Goal: Transaction & Acquisition: Purchase product/service

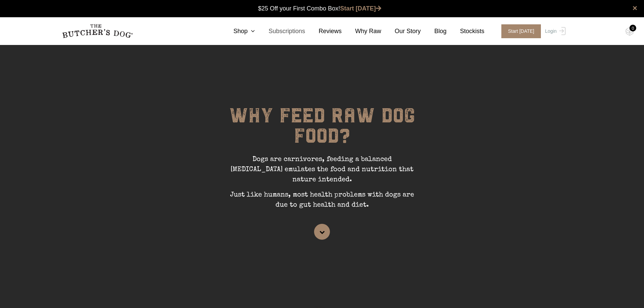
click at [265, 28] on link "Subscriptions" at bounding box center [280, 31] width 50 height 9
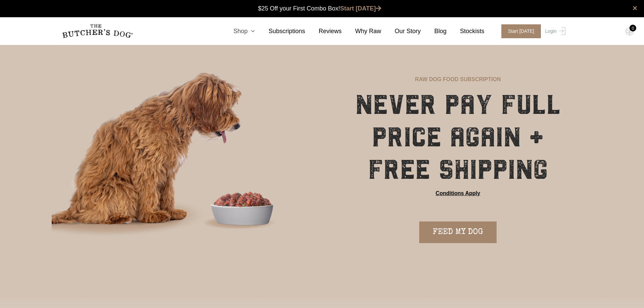
click at [255, 31] on link "Shop" at bounding box center [237, 31] width 35 height 9
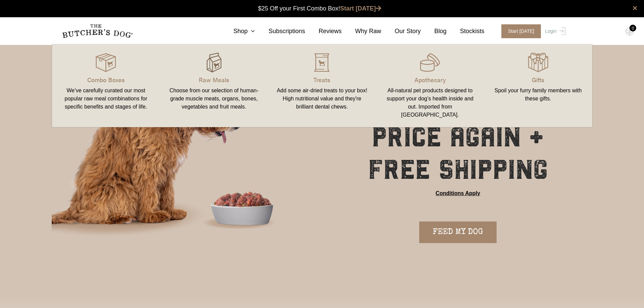
click at [213, 71] on img at bounding box center [214, 62] width 20 height 20
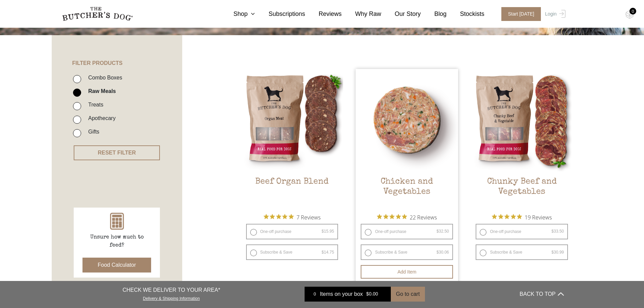
scroll to position [135, 0]
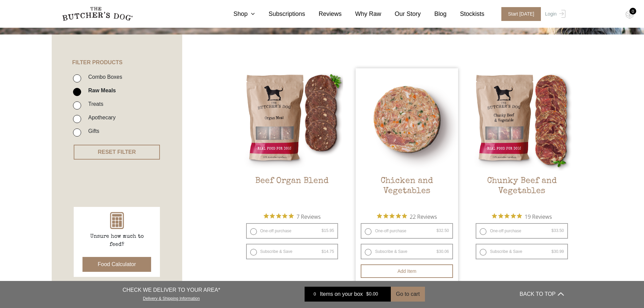
click at [420, 107] on img at bounding box center [407, 119] width 102 height 102
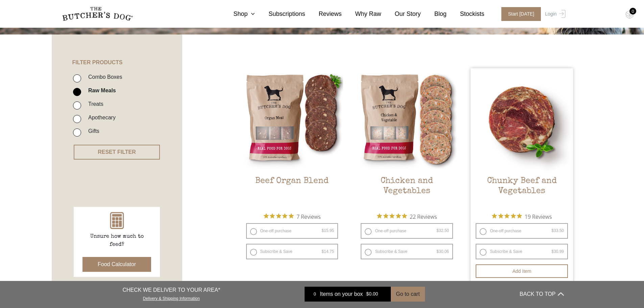
click at [532, 102] on img at bounding box center [522, 119] width 102 height 102
click at [520, 117] on img at bounding box center [522, 119] width 102 height 102
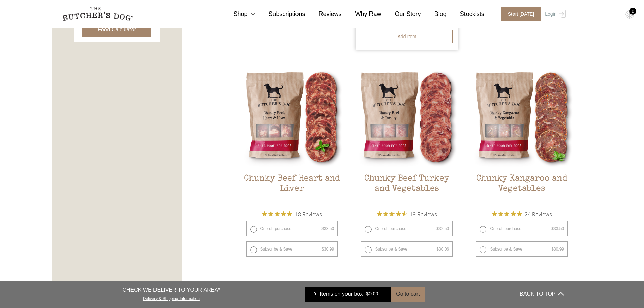
scroll to position [372, 0]
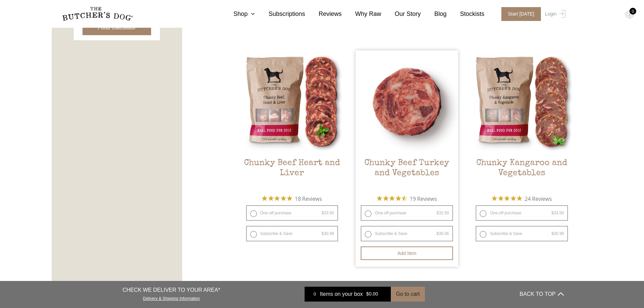
click at [416, 110] on img at bounding box center [407, 101] width 102 height 102
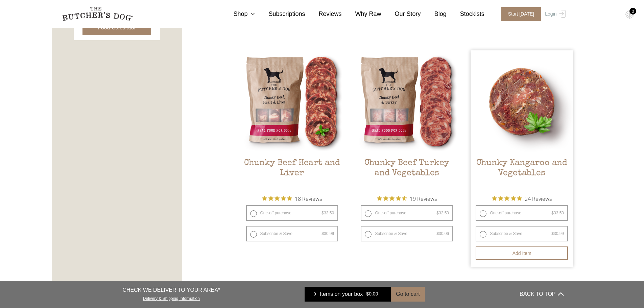
click at [489, 105] on img at bounding box center [522, 101] width 102 height 102
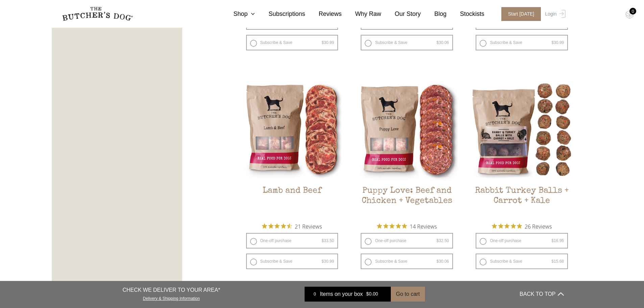
scroll to position [575, 0]
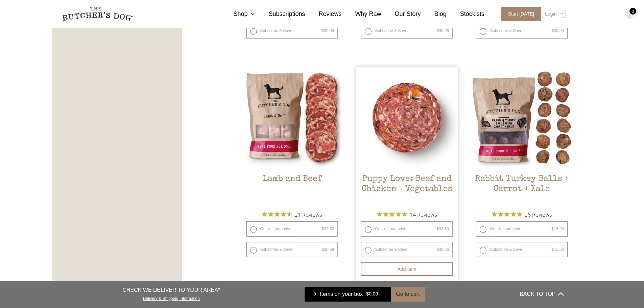
click at [429, 113] on img at bounding box center [407, 118] width 102 height 102
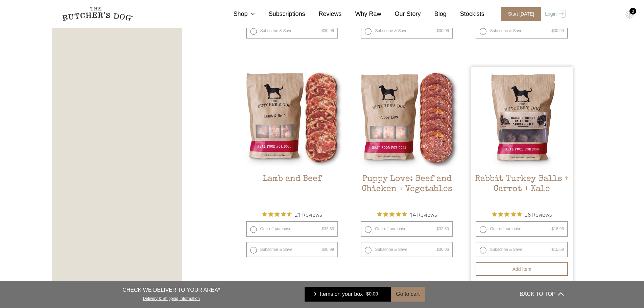
click at [525, 106] on img at bounding box center [522, 118] width 102 height 102
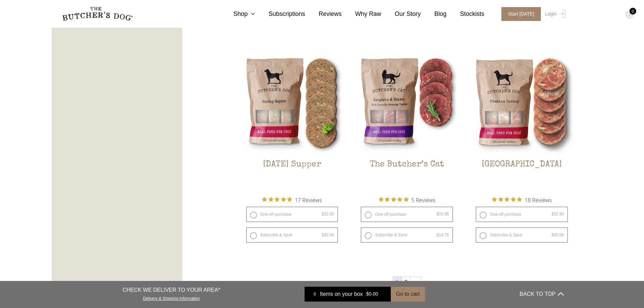
scroll to position [811, 0]
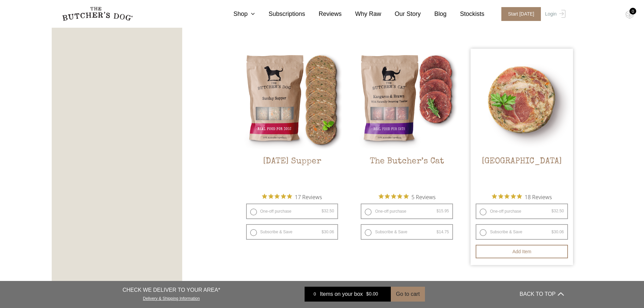
click at [525, 95] on img at bounding box center [522, 100] width 102 height 102
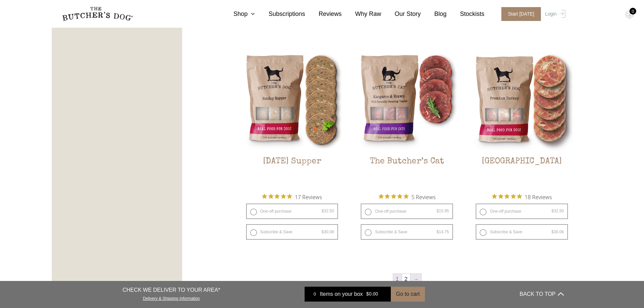
click at [412, 276] on link "→" at bounding box center [415, 279] width 11 height 11
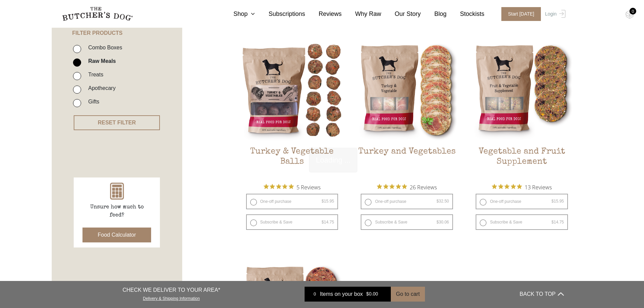
scroll to position [153, 0]
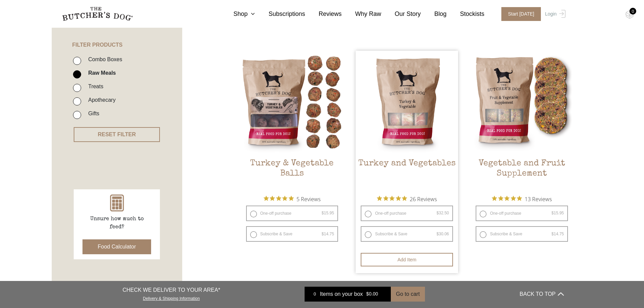
click at [424, 102] on img at bounding box center [407, 102] width 102 height 102
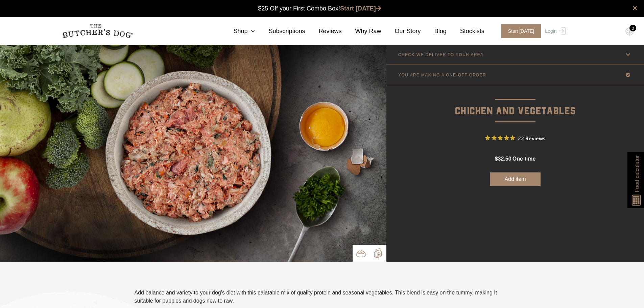
click at [375, 251] on img at bounding box center [378, 253] width 10 height 10
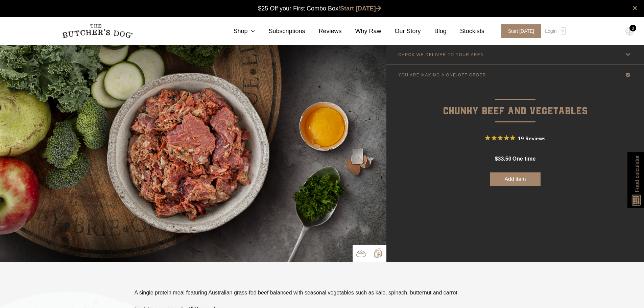
click at [371, 255] on p at bounding box center [377, 253] width 17 height 17
click at [377, 252] on img at bounding box center [378, 253] width 10 height 10
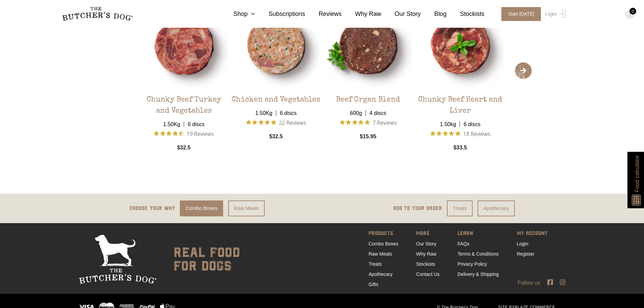
scroll to position [1325, 0]
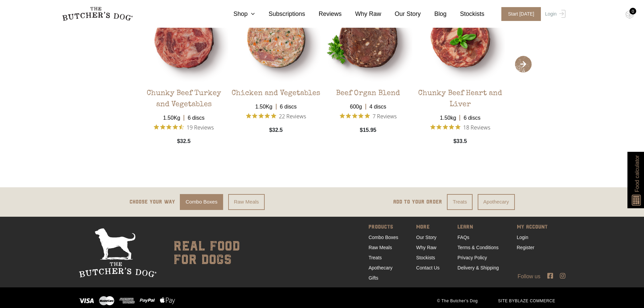
click at [563, 272] on icon at bounding box center [563, 275] width 6 height 6
click at [553, 272] on icon at bounding box center [550, 275] width 6 height 6
click at [422, 255] on link "Stockists" at bounding box center [425, 257] width 19 height 5
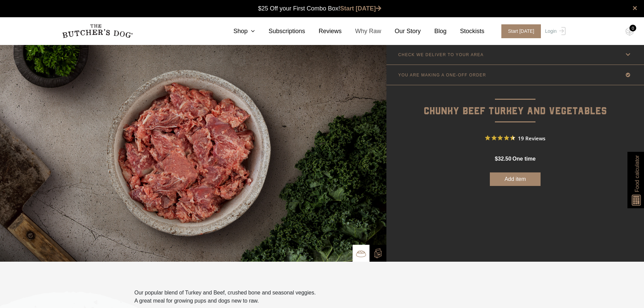
click at [375, 34] on link "Why Raw" at bounding box center [362, 31] width 40 height 9
click at [409, 31] on link "Our Story" at bounding box center [401, 31] width 40 height 9
click at [445, 30] on link "Blog" at bounding box center [434, 31] width 26 height 9
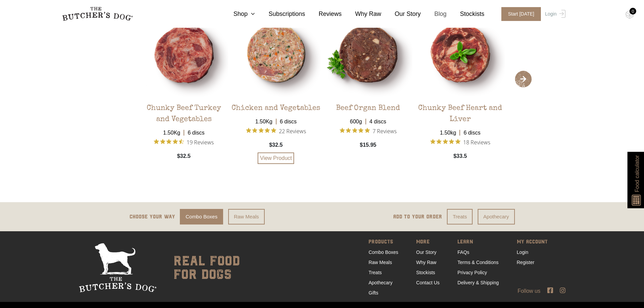
scroll to position [1428, 0]
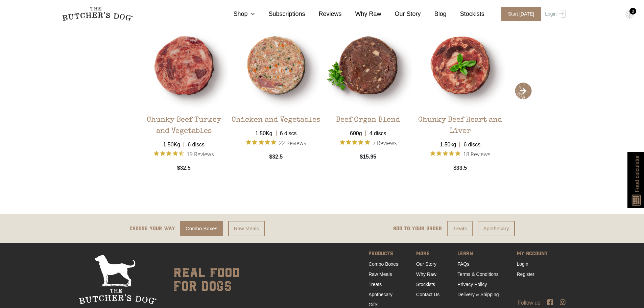
click at [528, 91] on span "›" at bounding box center [523, 90] width 17 height 17
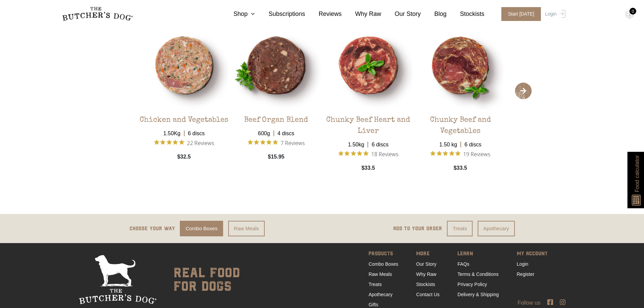
click at [528, 91] on span "›" at bounding box center [523, 90] width 17 height 17
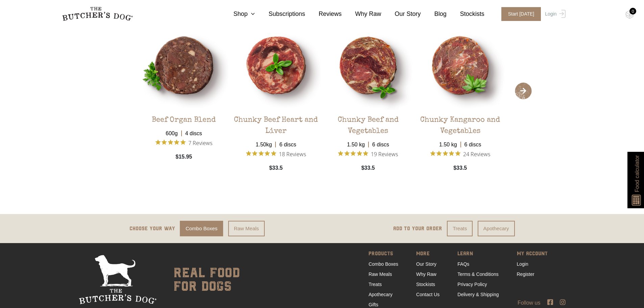
click at [525, 90] on span "›" at bounding box center [523, 90] width 17 height 17
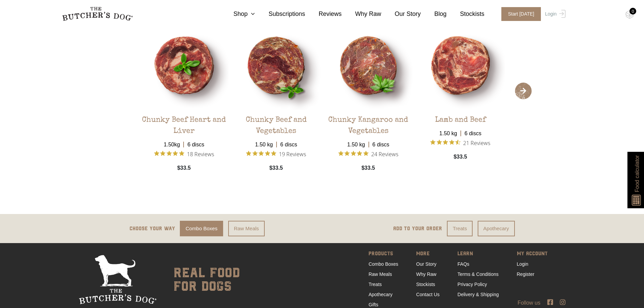
click at [525, 90] on span "›" at bounding box center [523, 90] width 17 height 17
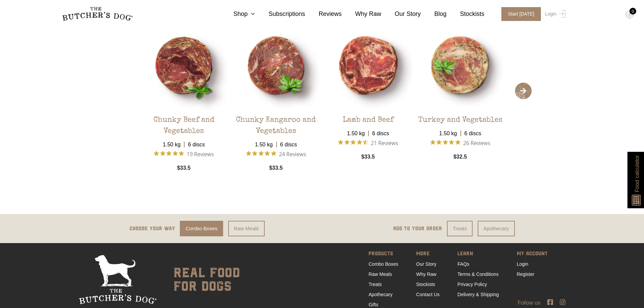
click at [525, 90] on span "›" at bounding box center [523, 90] width 17 height 17
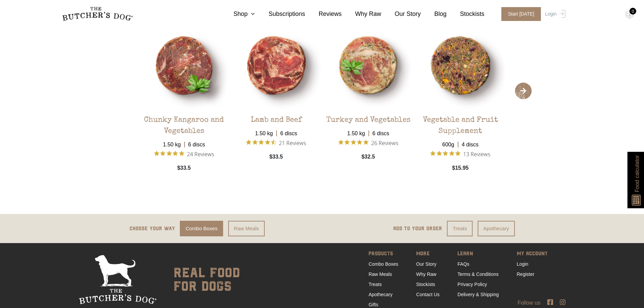
click at [525, 90] on span "›" at bounding box center [523, 90] width 17 height 17
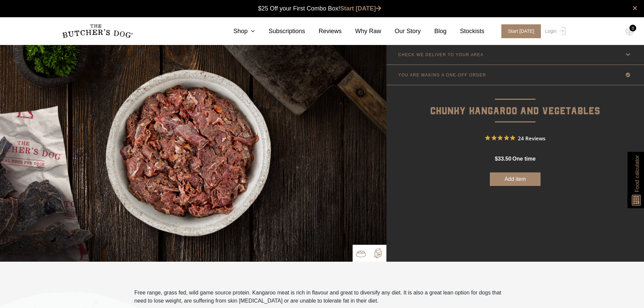
click at [374, 257] on img at bounding box center [378, 253] width 10 height 10
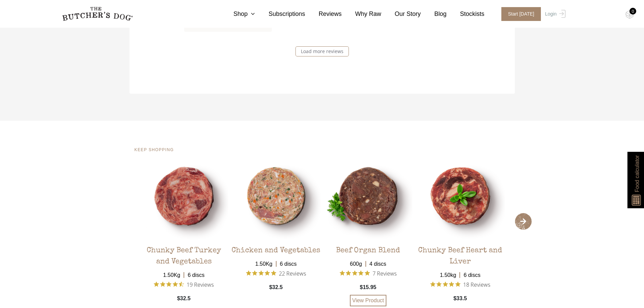
scroll to position [1277, 0]
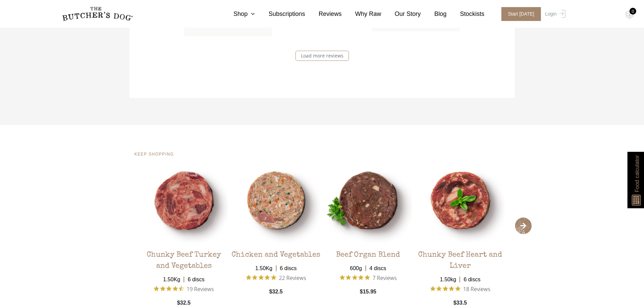
click at [527, 228] on span "›" at bounding box center [523, 225] width 17 height 17
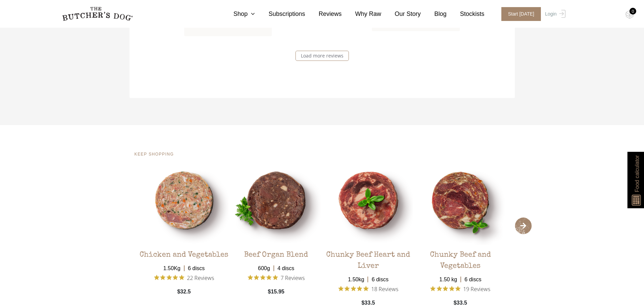
click at [527, 228] on span "›" at bounding box center [523, 225] width 17 height 17
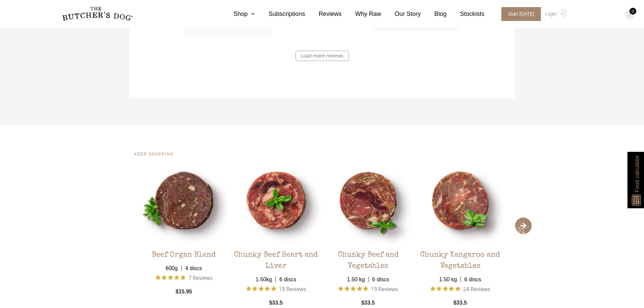
click at [527, 228] on span "›" at bounding box center [523, 225] width 17 height 17
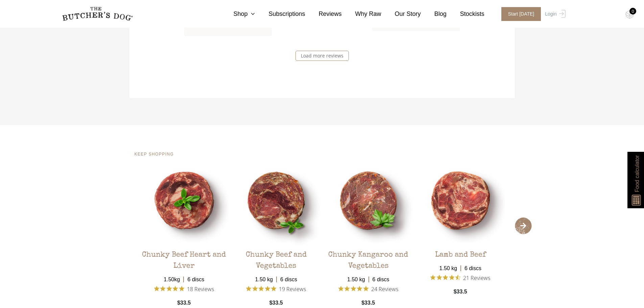
click at [527, 228] on span "›" at bounding box center [523, 225] width 17 height 17
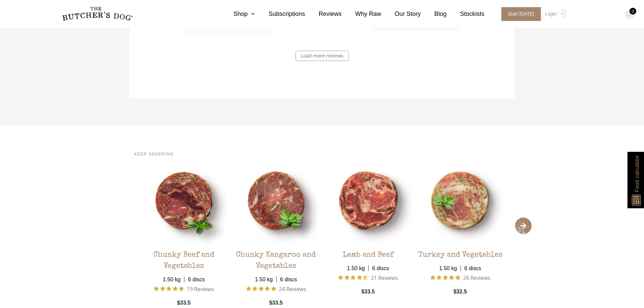
click at [526, 225] on span "›" at bounding box center [523, 225] width 17 height 17
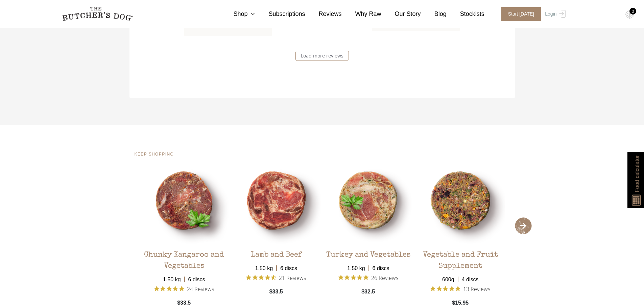
click at [526, 225] on span "›" at bounding box center [523, 225] width 17 height 17
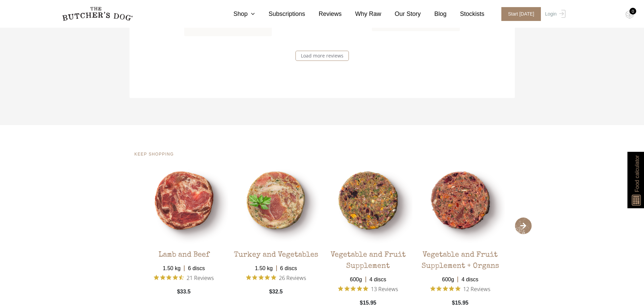
click at [526, 225] on span "›" at bounding box center [523, 225] width 17 height 17
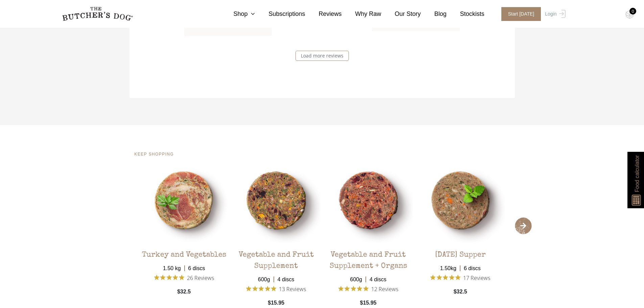
click at [526, 225] on span "›" at bounding box center [523, 225] width 17 height 17
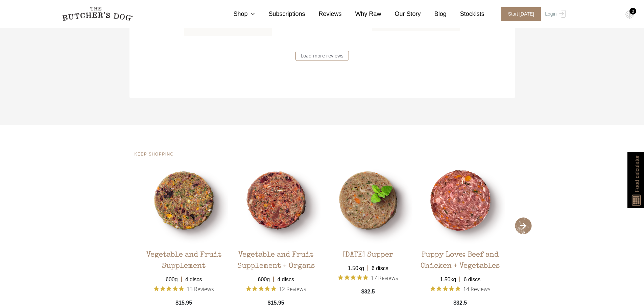
click at [526, 225] on span "›" at bounding box center [523, 225] width 17 height 17
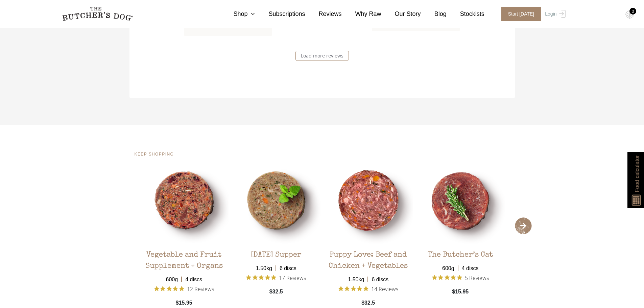
click at [526, 225] on span "›" at bounding box center [523, 225] width 17 height 17
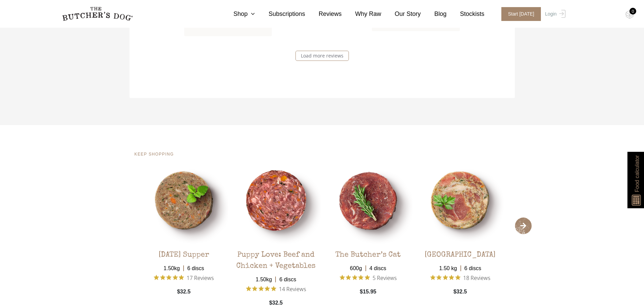
click at [522, 229] on span "›" at bounding box center [523, 225] width 17 height 17
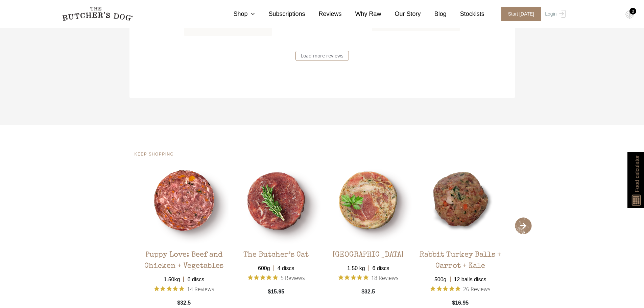
click at [522, 229] on span "›" at bounding box center [523, 225] width 17 height 17
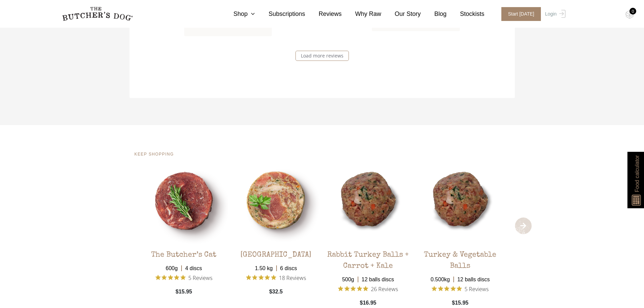
drag, startPoint x: 363, startPoint y: 247, endPoint x: 579, endPoint y: 171, distance: 229.3
click at [579, 171] on section "KEEP SHOPPING 1.50Kg 6 discs" at bounding box center [322, 237] width 644 height 224
click at [527, 227] on span "›" at bounding box center [523, 225] width 17 height 17
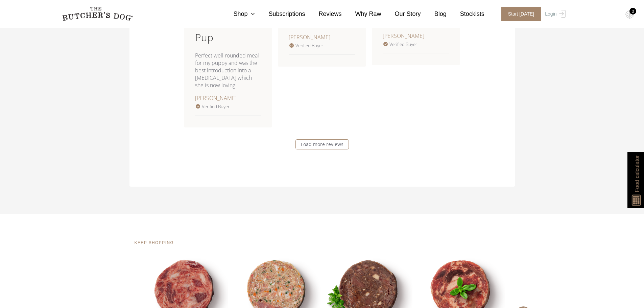
scroll to position [1284, 0]
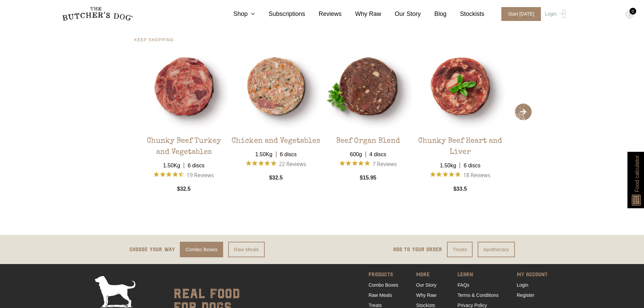
click at [519, 106] on span "›" at bounding box center [523, 111] width 17 height 17
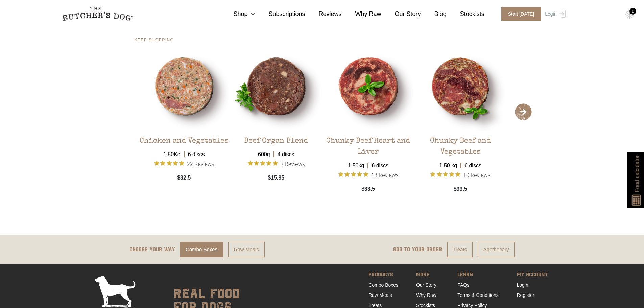
click at [519, 106] on span "›" at bounding box center [523, 111] width 17 height 17
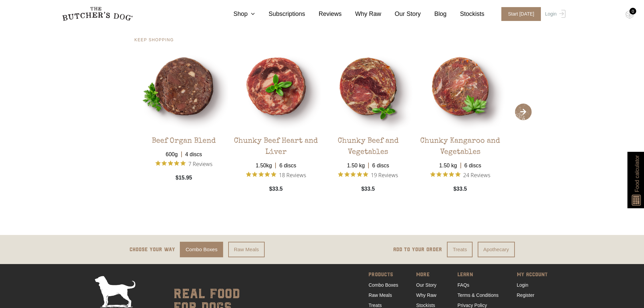
click at [519, 106] on span "›" at bounding box center [523, 111] width 17 height 17
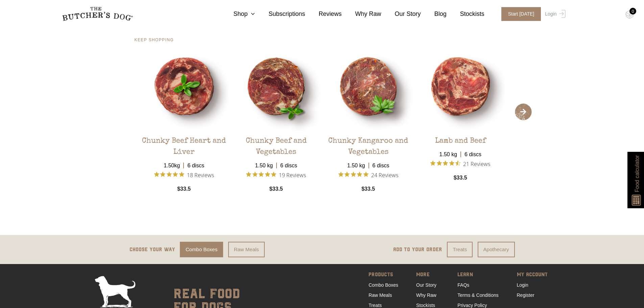
click at [519, 106] on span "›" at bounding box center [523, 111] width 17 height 17
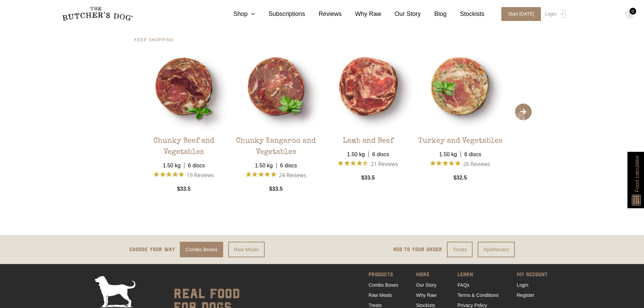
click at [519, 106] on span "›" at bounding box center [523, 111] width 17 height 17
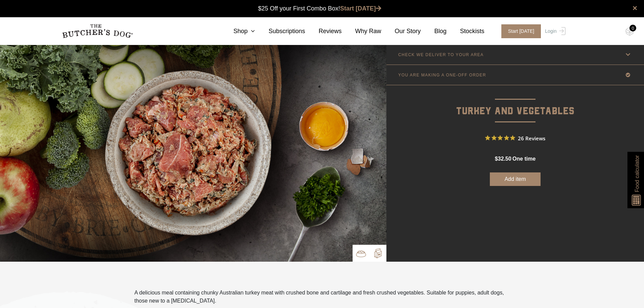
click at [374, 251] on img at bounding box center [378, 253] width 10 height 10
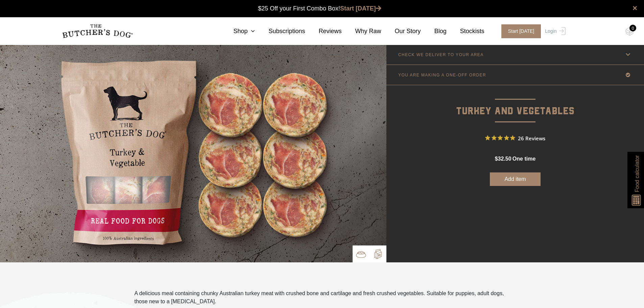
click at [359, 251] on img at bounding box center [361, 254] width 10 height 10
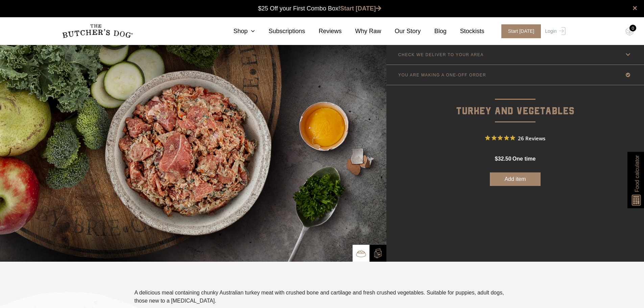
click at [367, 251] on p at bounding box center [361, 253] width 17 height 17
click at [370, 251] on p at bounding box center [377, 253] width 17 height 17
click at [526, 178] on button "Add item" at bounding box center [515, 179] width 51 height 14
click at [629, 32] on img at bounding box center [629, 31] width 8 height 9
click at [633, 33] on img at bounding box center [629, 31] width 8 height 9
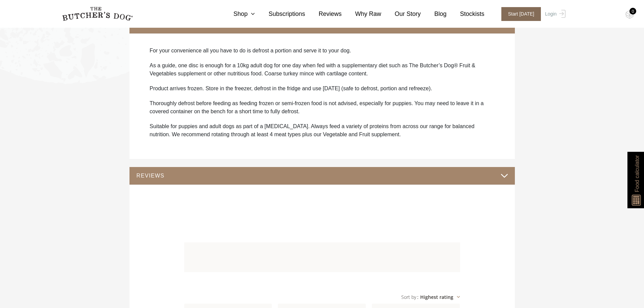
scroll to position [507, 0]
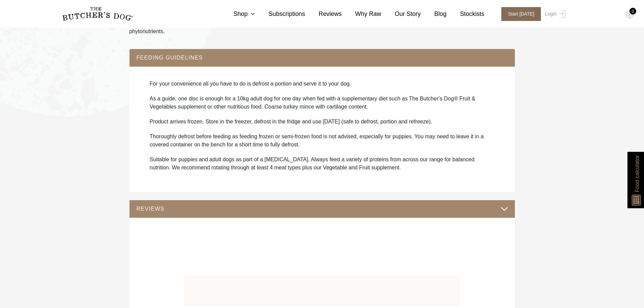
click at [528, 13] on span "Start [DATE]" at bounding box center [521, 14] width 40 height 14
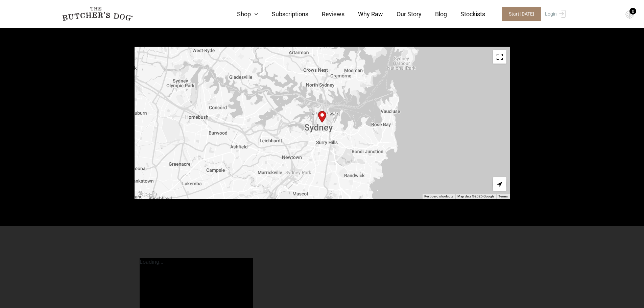
scroll to position [270, 0]
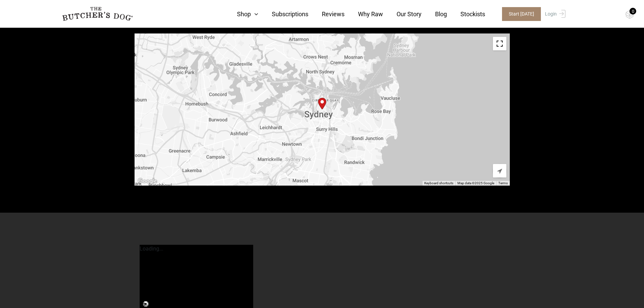
click at [321, 100] on img "Start location" at bounding box center [322, 103] width 14 height 17
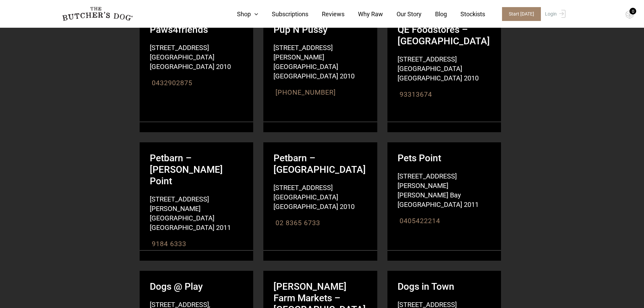
scroll to position [507, 0]
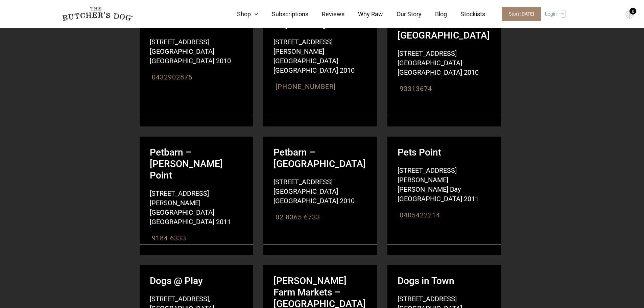
click at [283, 155] on strong "Petbarn – Surry Hills" at bounding box center [320, 153] width 114 height 33
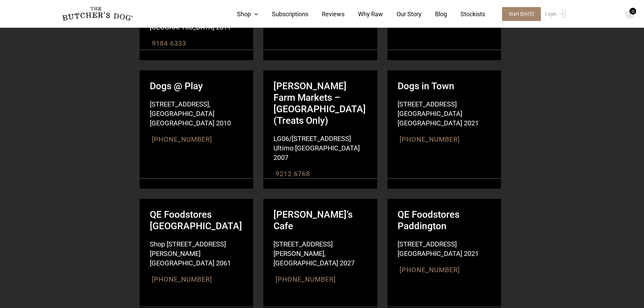
scroll to position [777, 0]
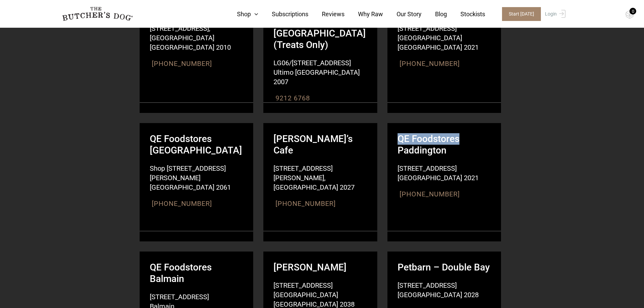
drag, startPoint x: 396, startPoint y: 139, endPoint x: 461, endPoint y: 135, distance: 64.3
click at [461, 135] on strong "QE Foodstores Paddington" at bounding box center [444, 139] width 114 height 33
copy strong "QE Foodstores"
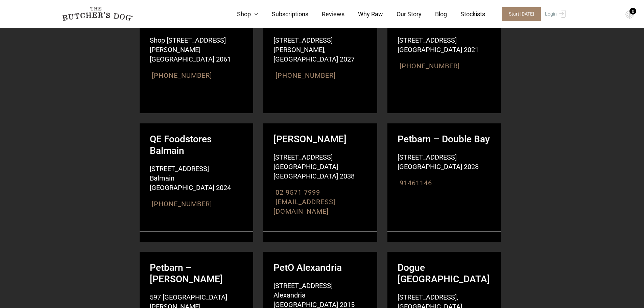
scroll to position [913, 0]
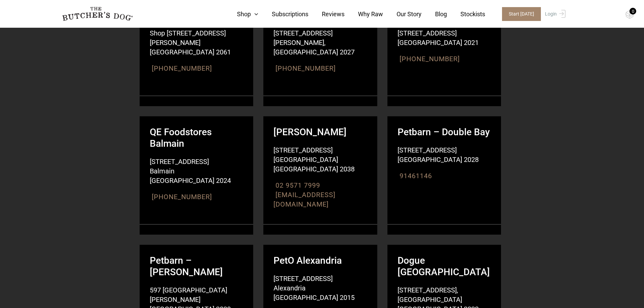
click at [282, 136] on strong "PetO Annandale" at bounding box center [320, 127] width 114 height 22
copy strong "PetO"
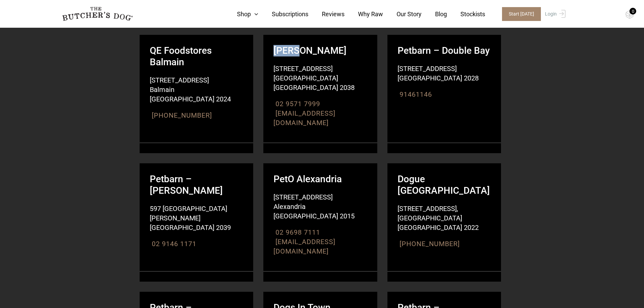
scroll to position [1048, 0]
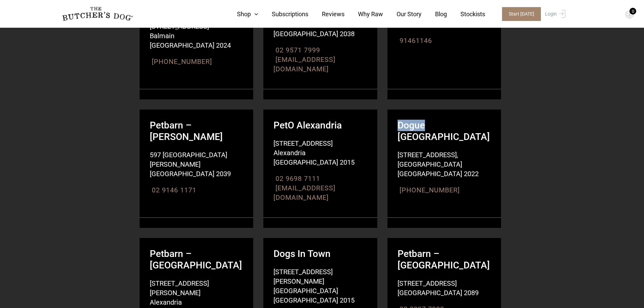
drag, startPoint x: 400, startPoint y: 126, endPoint x: 426, endPoint y: 128, distance: 25.7
click at [426, 128] on strong "Dogue Bondi Junction" at bounding box center [444, 126] width 114 height 33
copy strong "Dogue"
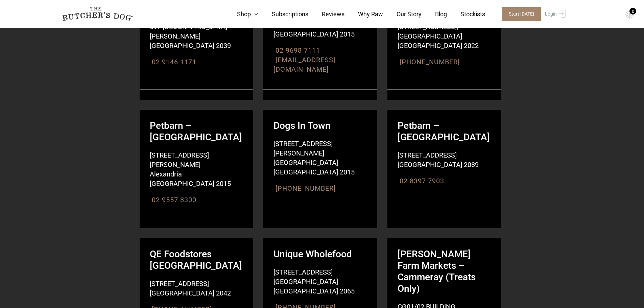
scroll to position [1217, 0]
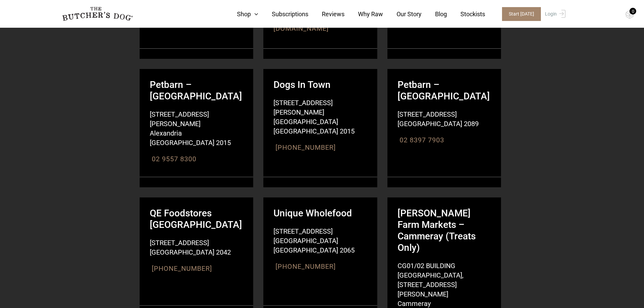
click at [281, 85] on strong "Dogs In Town" at bounding box center [320, 80] width 114 height 22
copy p "Dogs In Town"
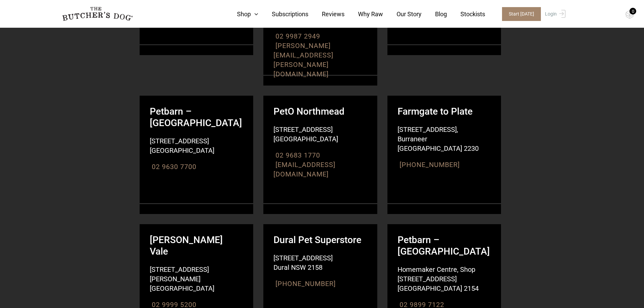
scroll to position [3143, 0]
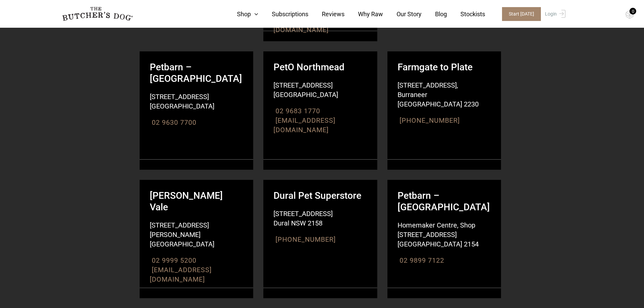
click at [331, 180] on strong "Dural Pet Superstore" at bounding box center [320, 191] width 114 height 22
copy p "Dural Pet Superstore"
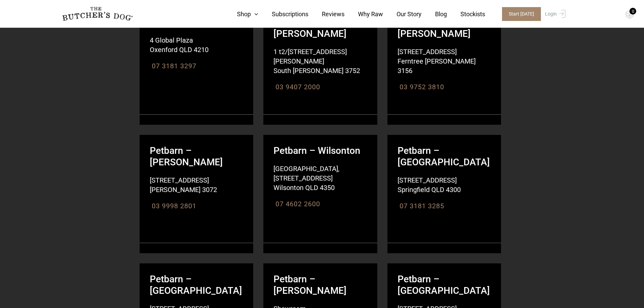
scroll to position [5509, 0]
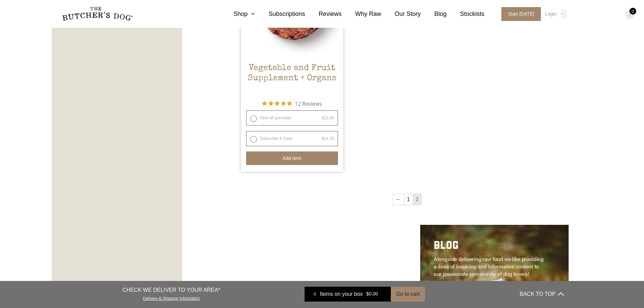
scroll to position [507, 0]
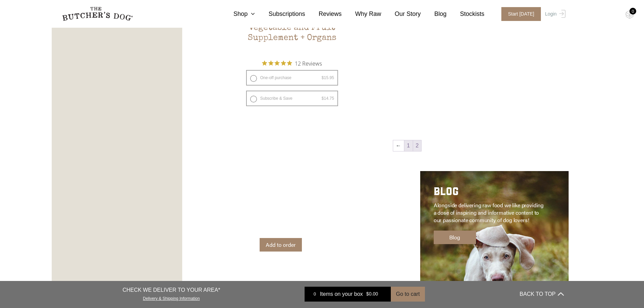
click at [407, 148] on link "1" at bounding box center [408, 145] width 8 height 11
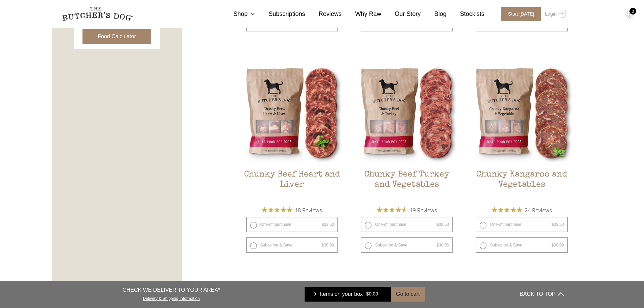
scroll to position [389, 0]
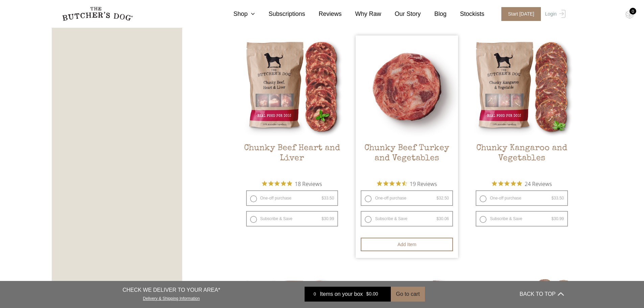
click at [408, 81] on img at bounding box center [407, 86] width 102 height 102
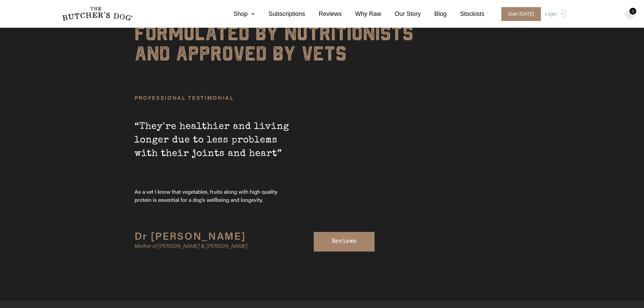
scroll to position [2321, 0]
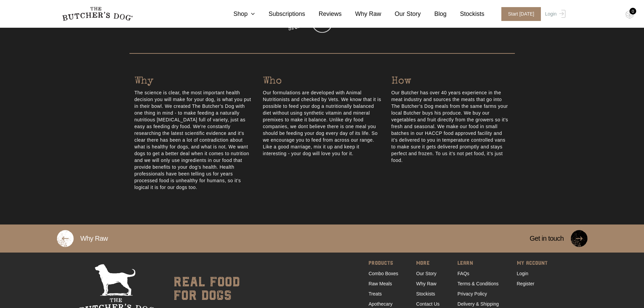
scroll to position [333, 0]
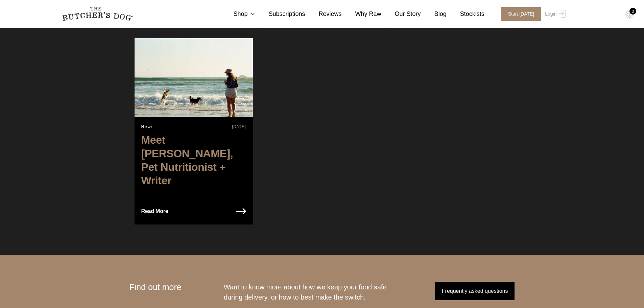
scroll to position [1791, 0]
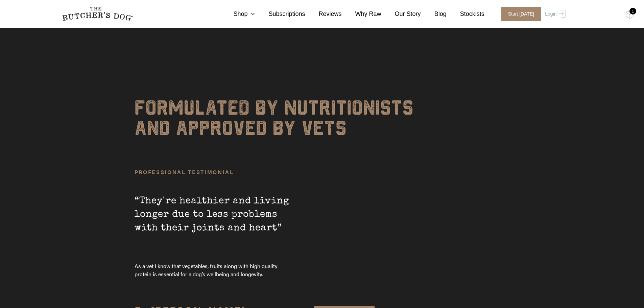
scroll to position [2321, 0]
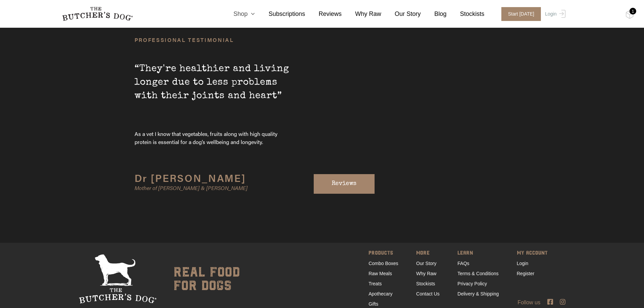
click at [247, 10] on link "Shop" at bounding box center [237, 13] width 35 height 9
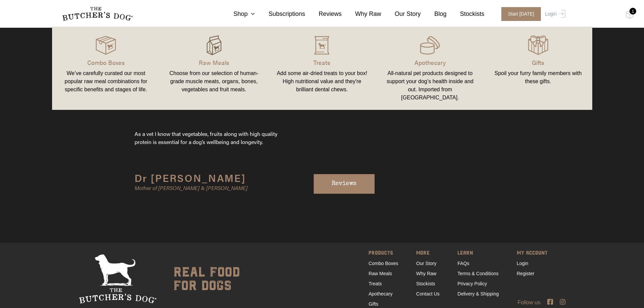
click at [219, 54] on img at bounding box center [214, 45] width 20 height 20
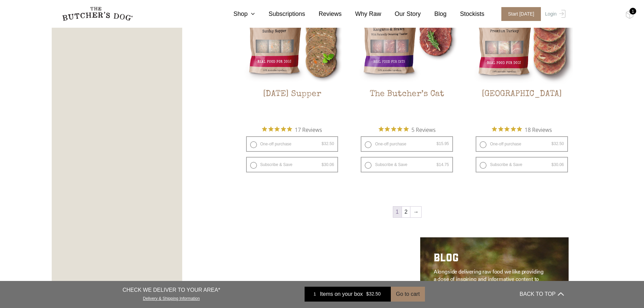
scroll to position [879, 0]
click at [406, 216] on link "2" at bounding box center [406, 211] width 8 height 11
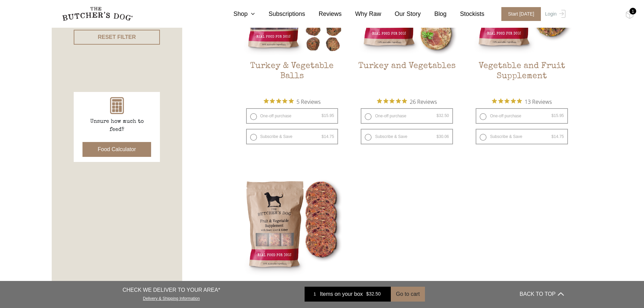
scroll to position [288, 0]
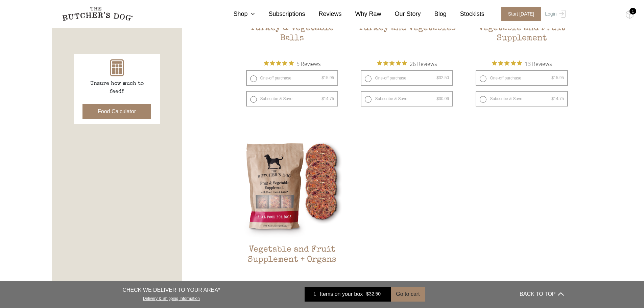
click at [586, 170] on div "Clear All FILTER PRODUCTS: Raw Meals Showing 13–16 of 16 results Default sortin…" at bounding box center [417, 139] width 352 height 514
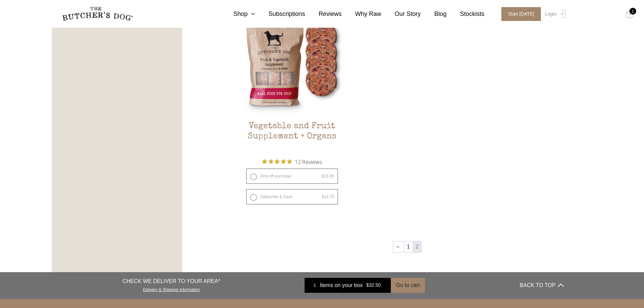
scroll to position [423, 0]
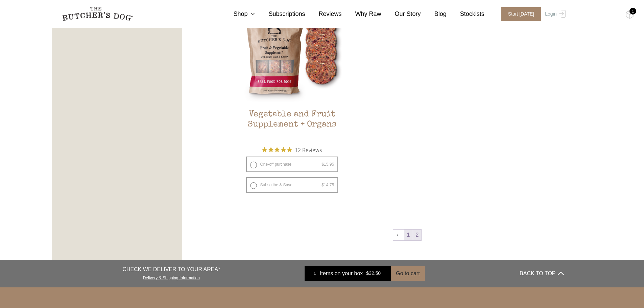
click at [408, 236] on link "1" at bounding box center [408, 235] width 8 height 11
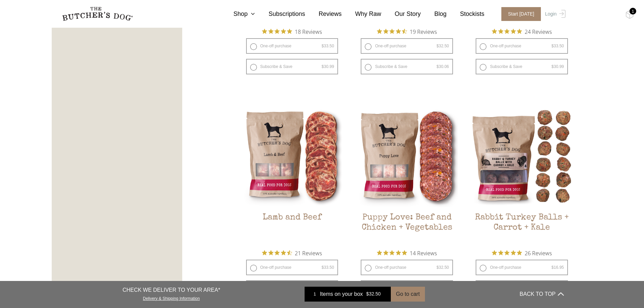
scroll to position [626, 0]
